Goal: Task Accomplishment & Management: Complete application form

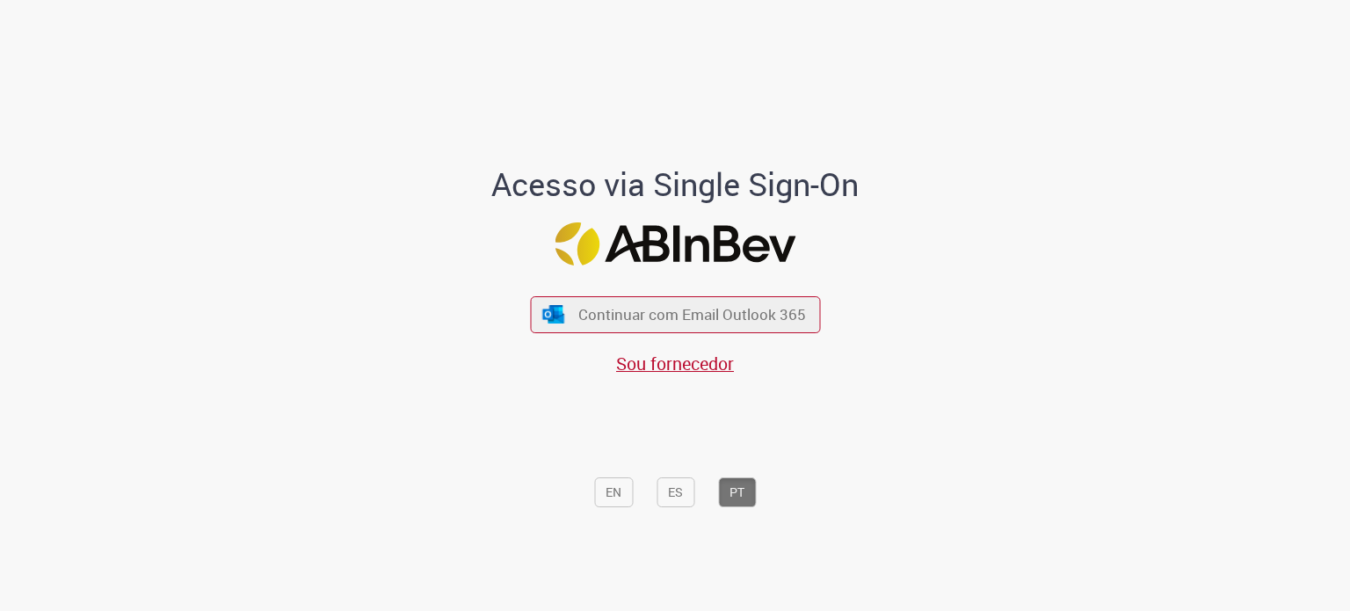
click at [666, 295] on div "Continuar com Email Outlook 365 Sou fornecedor" at bounding box center [675, 327] width 290 height 98
click at [670, 302] on button "Continuar com Email Outlook 365" at bounding box center [676, 314] width 296 height 37
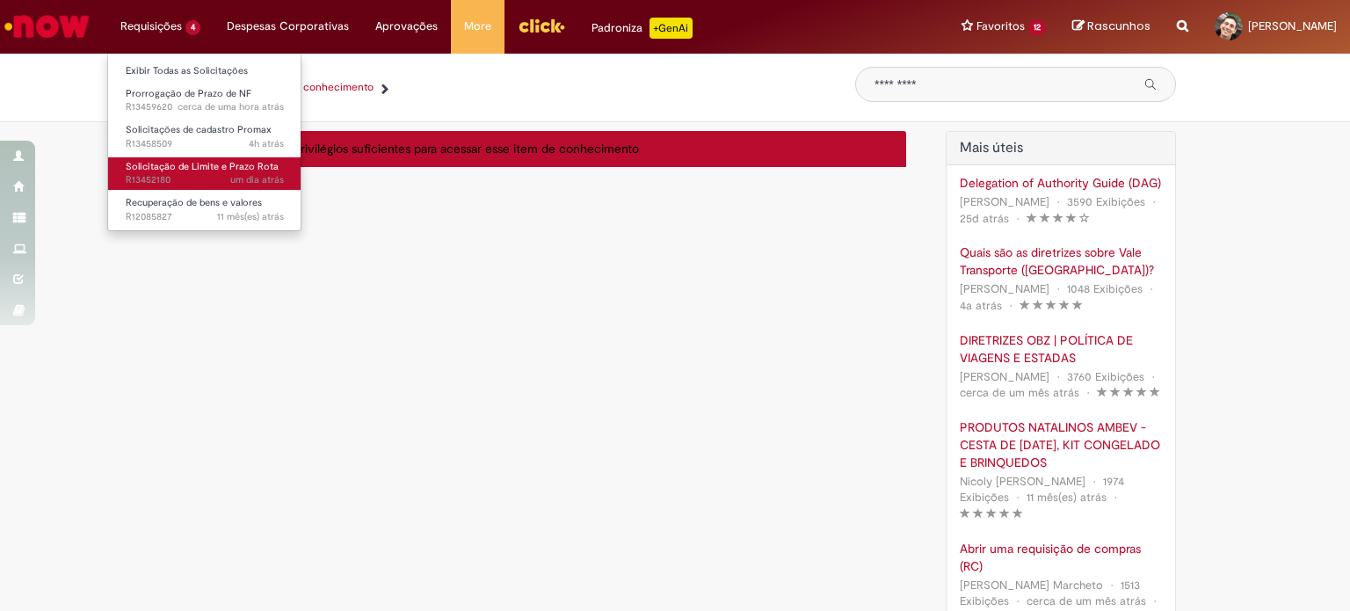
click at [187, 158] on link "Solicitação de Limite e Prazo Rota um dia atrás um dia atrás R13452180" at bounding box center [204, 173] width 193 height 33
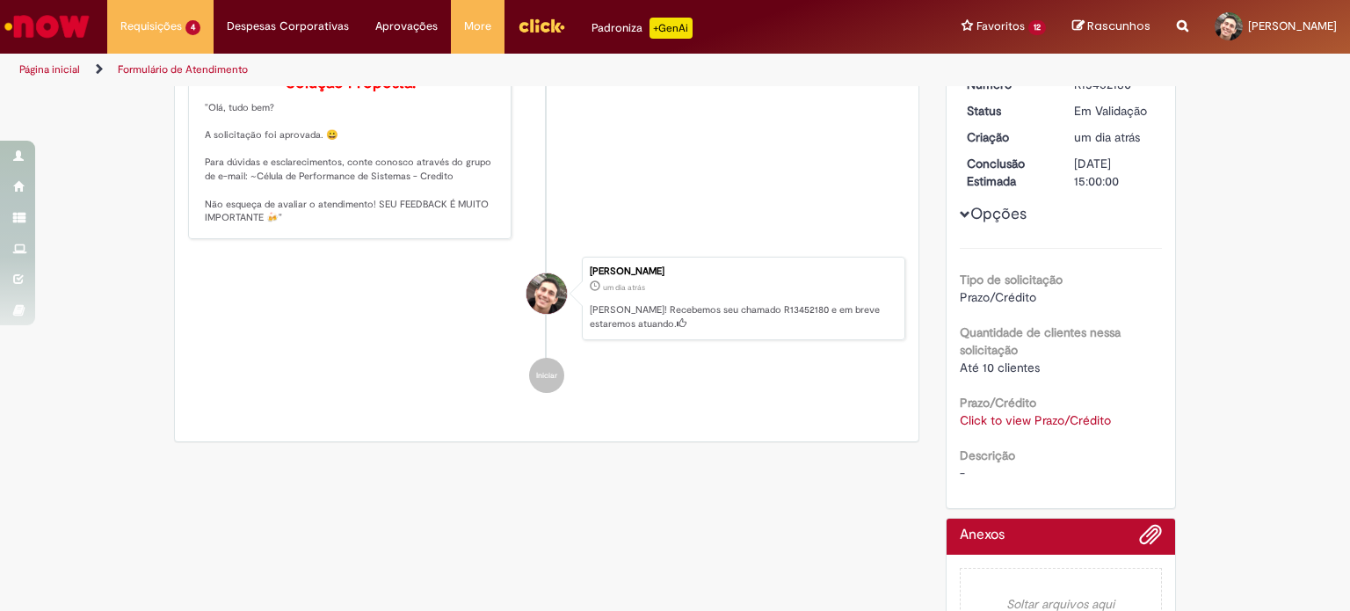
scroll to position [264, 0]
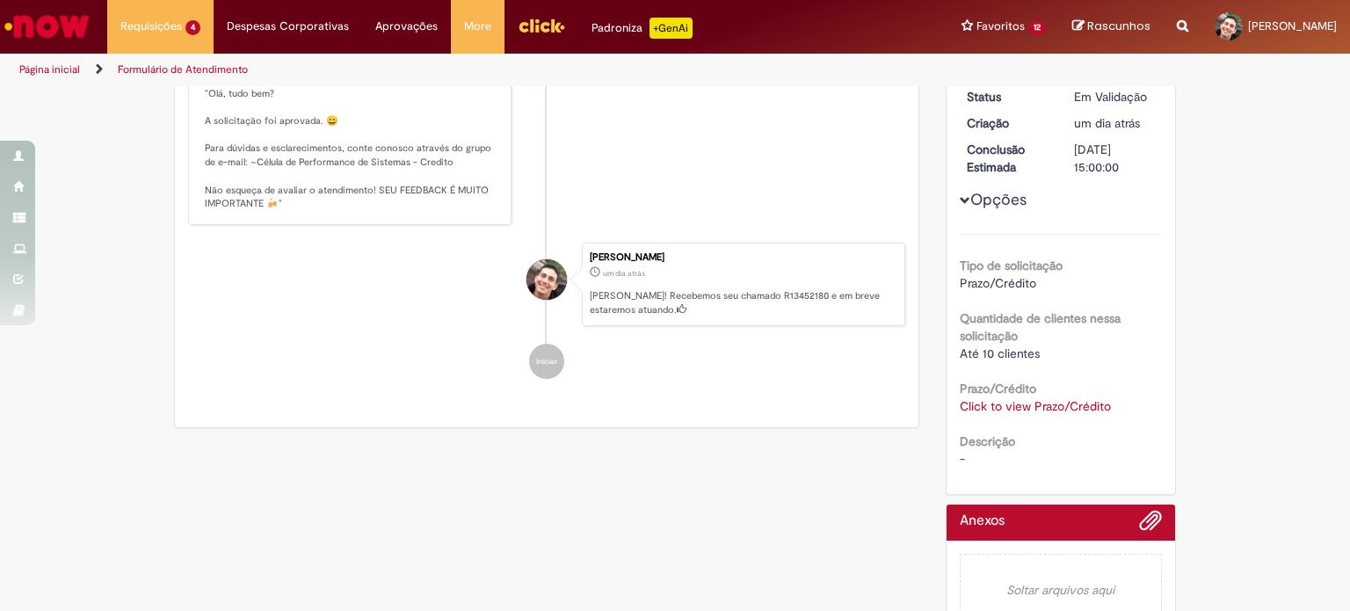
click at [1009, 406] on link "Click to view Prazo/Crédito" at bounding box center [1035, 406] width 151 height 16
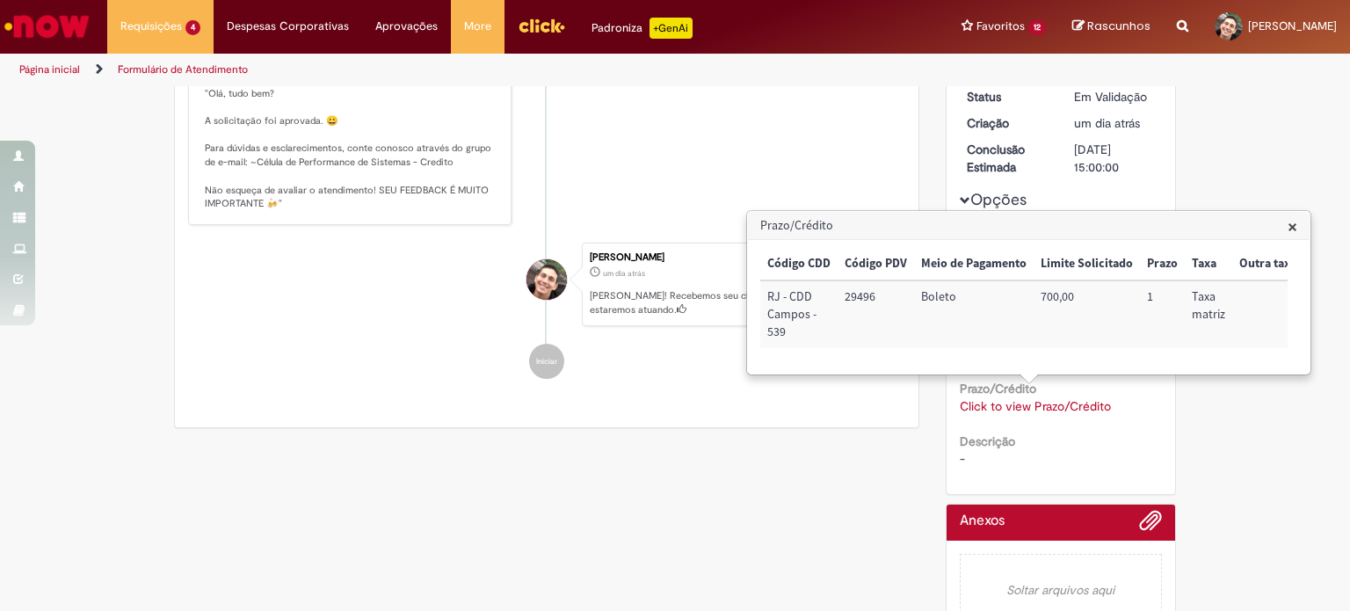
click at [869, 465] on div "Verificar Código de Barras Aguardando Aprovação Aguardando atendimento Em andam…" at bounding box center [675, 236] width 1029 height 825
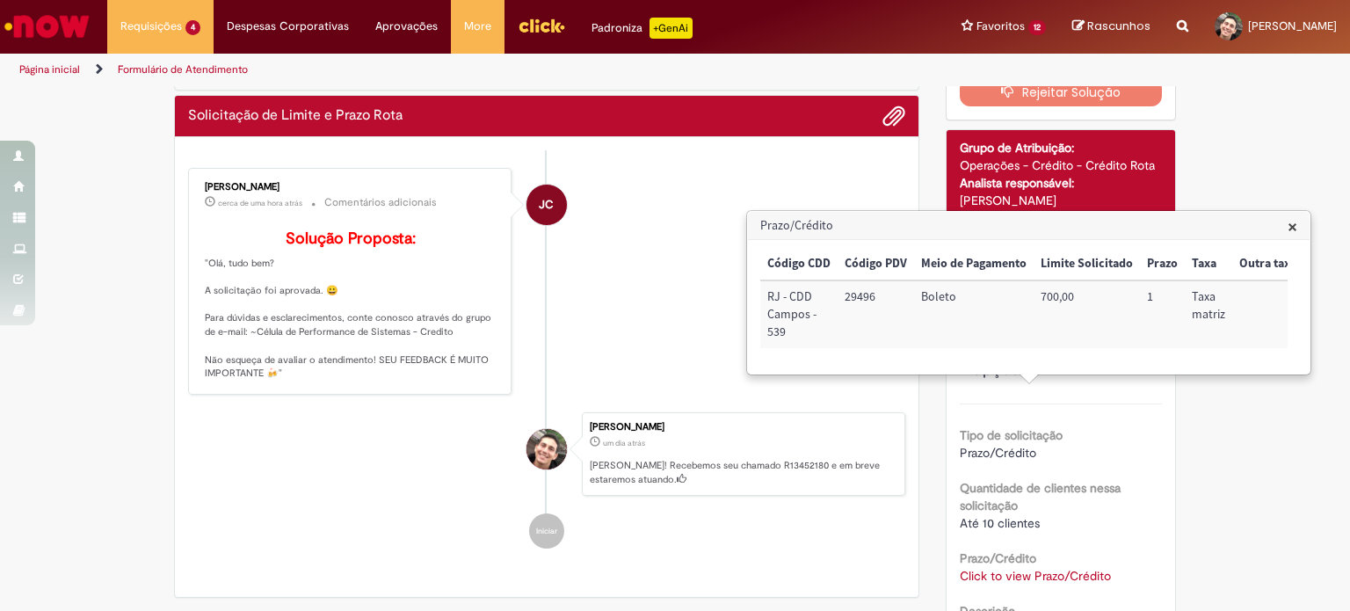
scroll to position [0, 0]
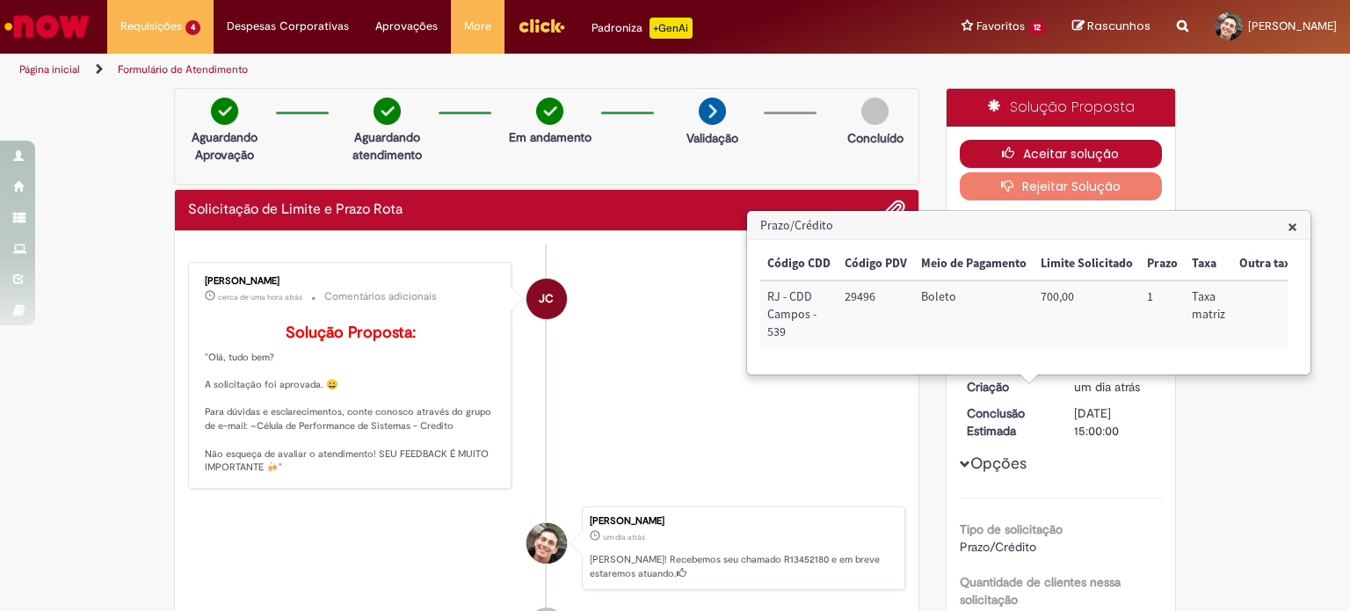
click at [1037, 156] on button "Aceitar solução" at bounding box center [1061, 154] width 203 height 28
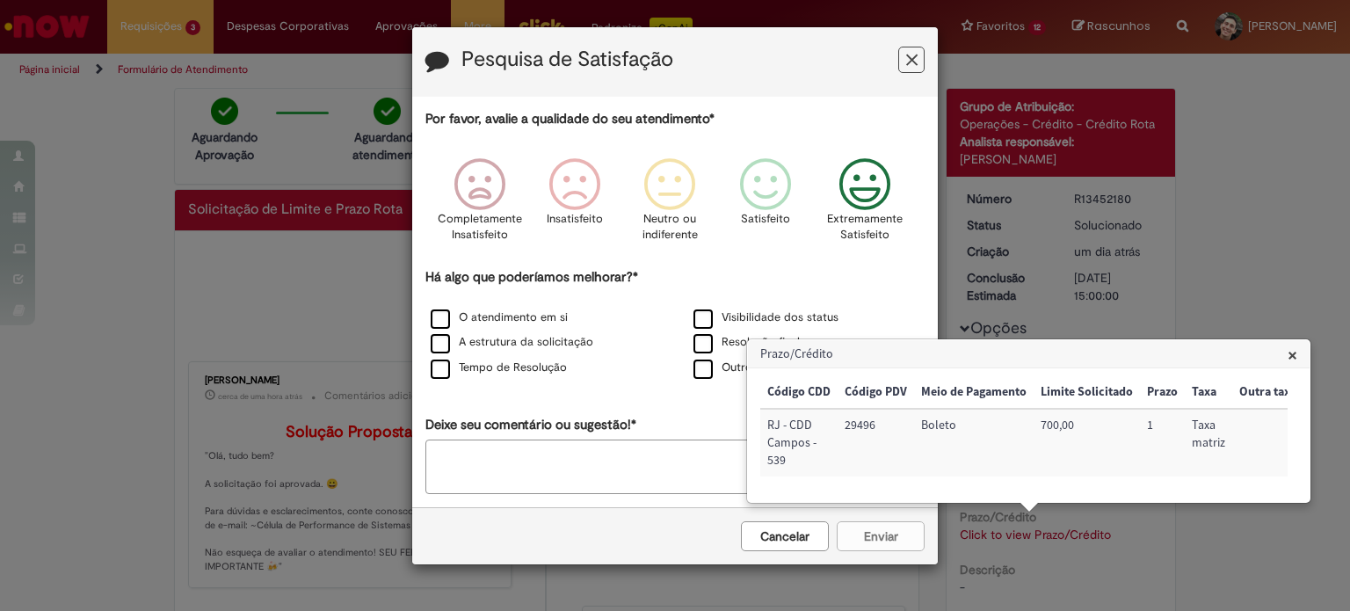
click at [886, 225] on p "Extremamente Satisfeito" at bounding box center [865, 227] width 76 height 33
click at [703, 317] on label "Visibilidade dos status" at bounding box center [766, 317] width 145 height 17
click at [704, 346] on label "Resolução final" at bounding box center [747, 342] width 106 height 17
click at [461, 319] on label "O atendimento em si" at bounding box center [499, 317] width 137 height 17
click at [462, 341] on label "A estrutura da solicitação" at bounding box center [512, 342] width 163 height 17
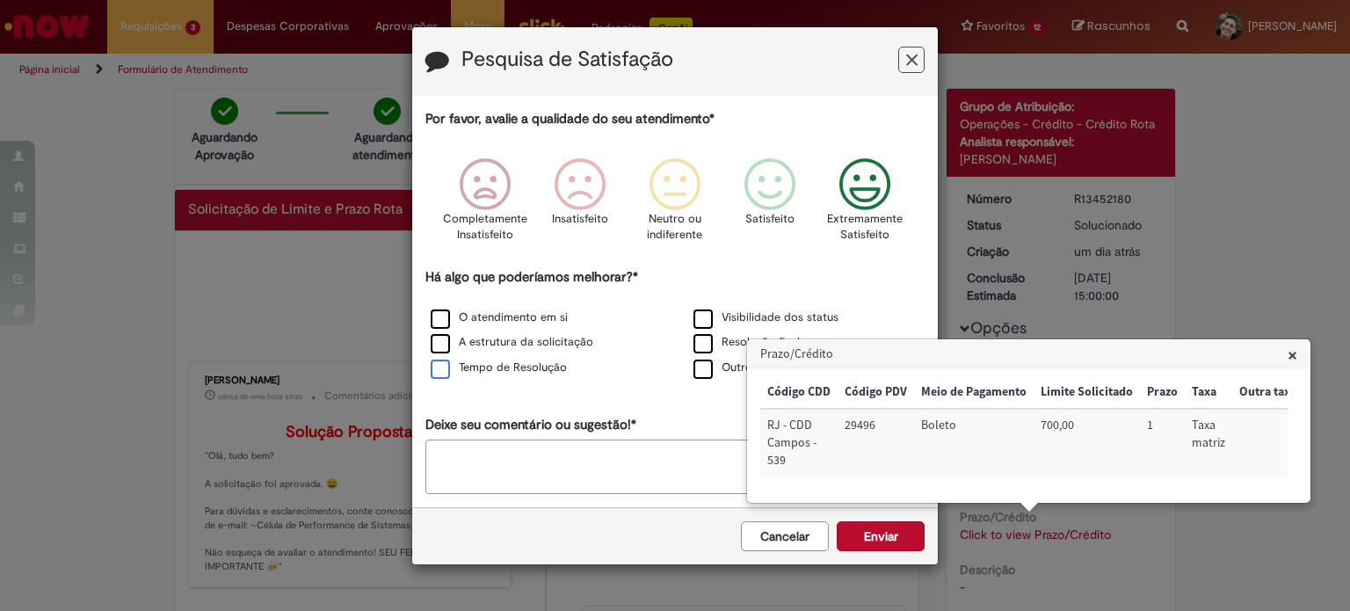
click at [472, 367] on label "Tempo de Resolução" at bounding box center [499, 368] width 136 height 17
click at [437, 347] on label "A estrutura da solicitação" at bounding box center [512, 342] width 163 height 17
click at [876, 534] on button "Enviar" at bounding box center [881, 536] width 88 height 30
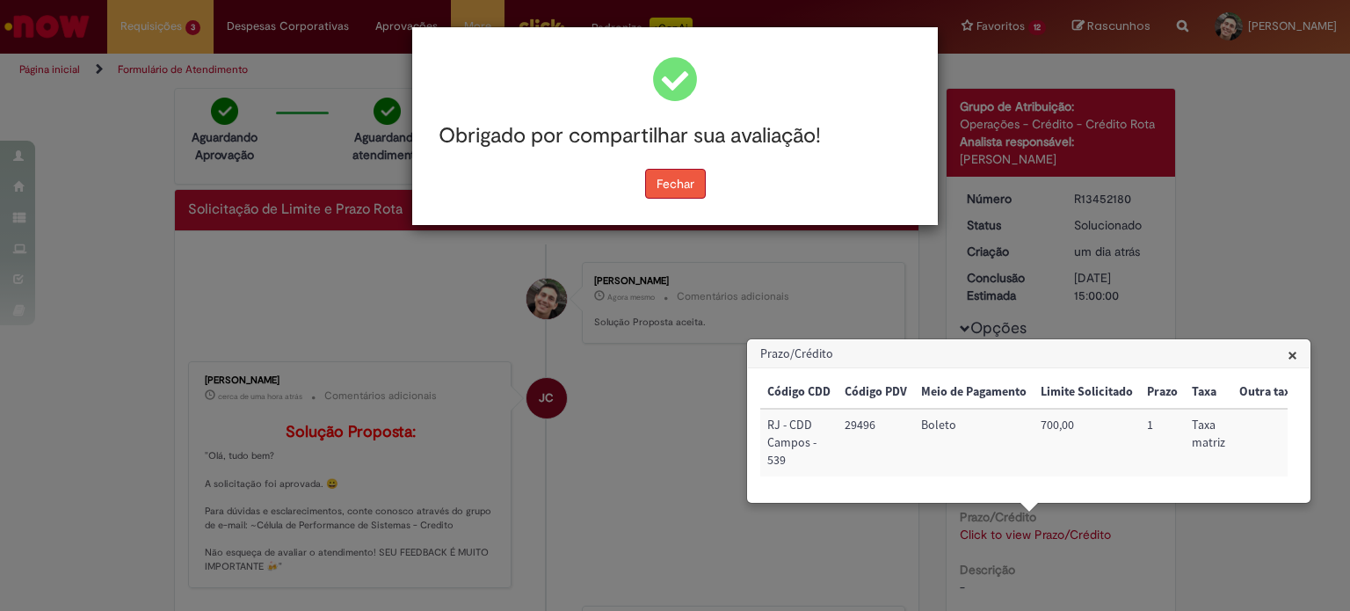
click at [686, 186] on button "Fechar" at bounding box center [675, 184] width 61 height 30
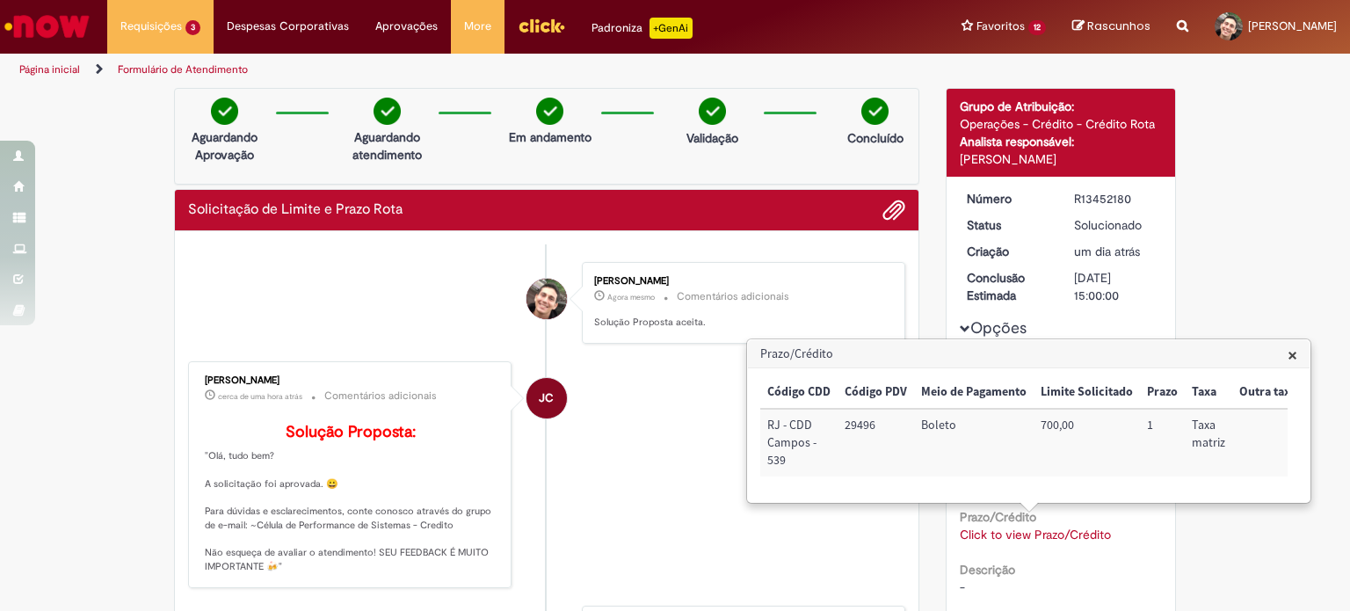
click at [1291, 351] on span "×" at bounding box center [1293, 355] width 10 height 24
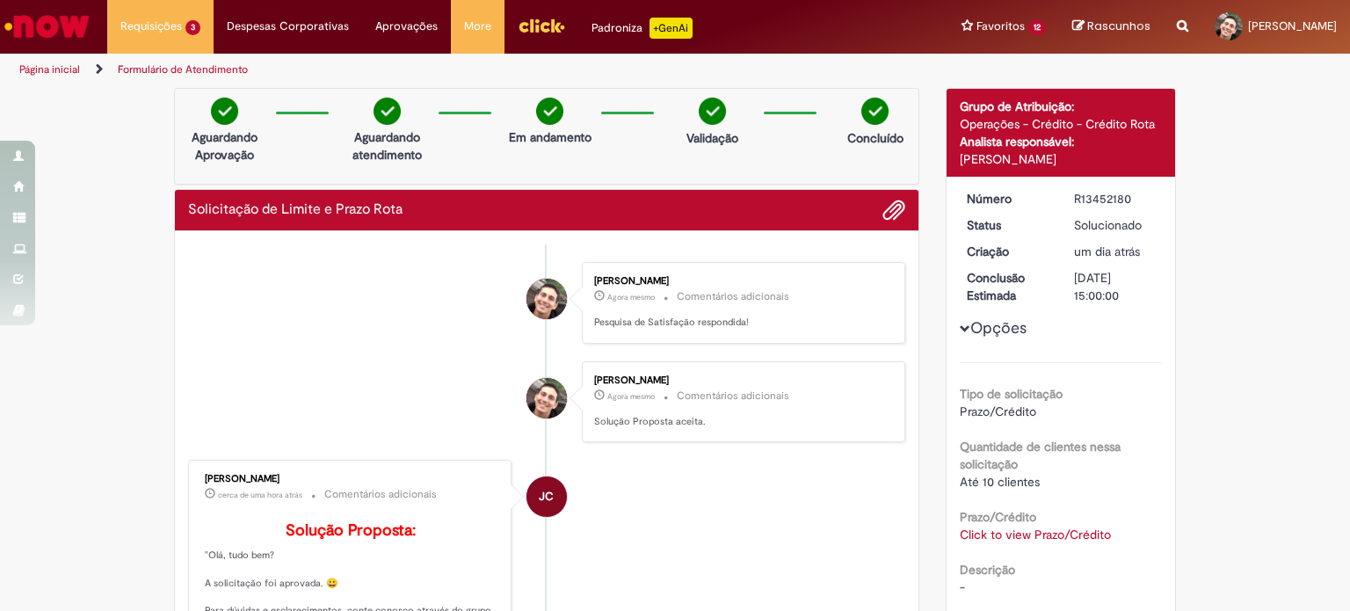
click at [1246, 280] on div "Verificar Código de Barras Aguardando Aprovação Aguardando atendimento Em andam…" at bounding box center [675, 493] width 1350 height 811
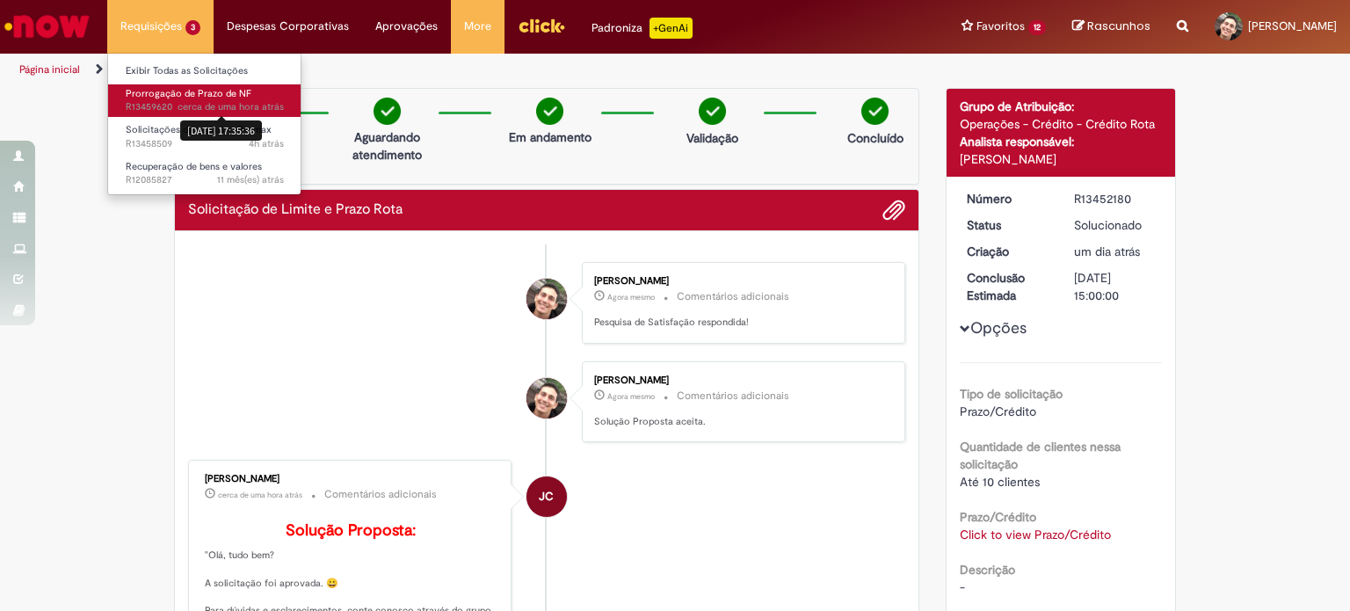
click at [189, 116] on div "28/08/2025 17:35:36" at bounding box center [221, 130] width 82 height 29
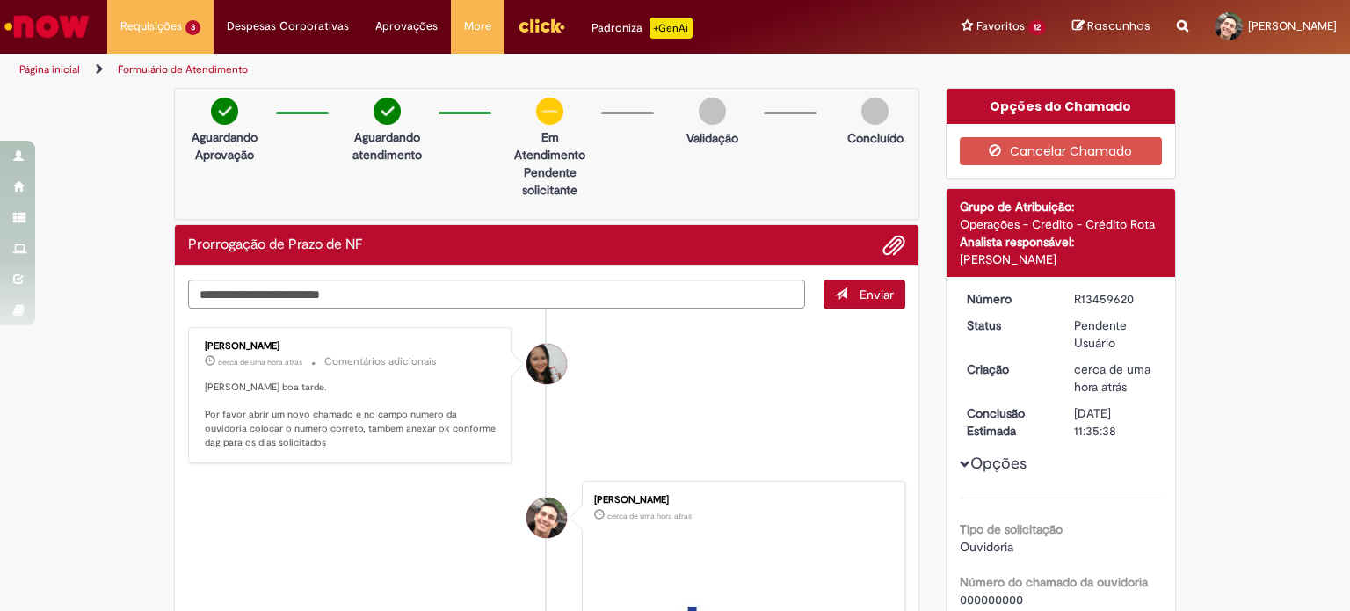
click at [175, 415] on div "Enviar Valeria Maria da Conceicao cerca de uma hora atrás cerca de uma hora atr…" at bounding box center [547, 621] width 744 height 711
click at [229, 408] on p "Hebert boa tarde. Por favor abrir um novo chamado e no campo numero da ouvidori…" at bounding box center [351, 415] width 293 height 69
